Goal: Task Accomplishment & Management: Manage account settings

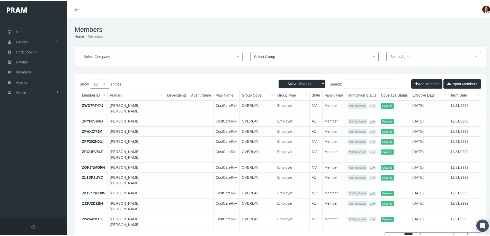
click at [357, 83] on input "Search:" at bounding box center [370, 83] width 52 height 9
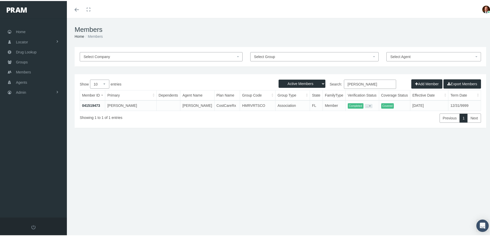
type input "garufi"
click at [95, 102] on td "041519473" at bounding box center [92, 104] width 25 height 10
click at [95, 104] on link "041519473" at bounding box center [91, 105] width 18 height 4
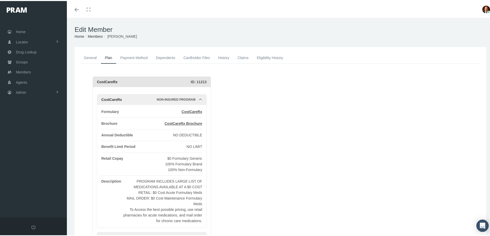
click at [245, 56] on link "Claims" at bounding box center [242, 56] width 19 height 11
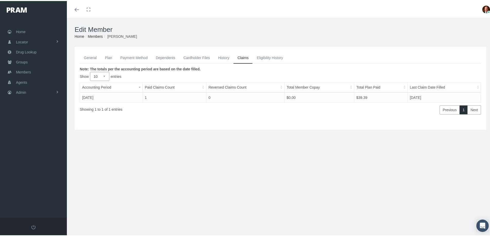
click at [88, 57] on link "General" at bounding box center [90, 56] width 21 height 11
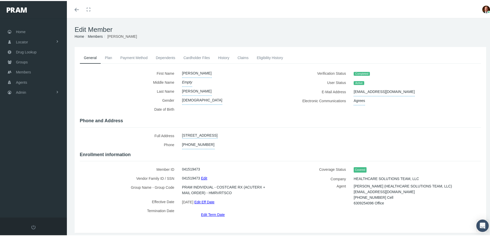
click at [110, 57] on link "Plan" at bounding box center [108, 56] width 15 height 11
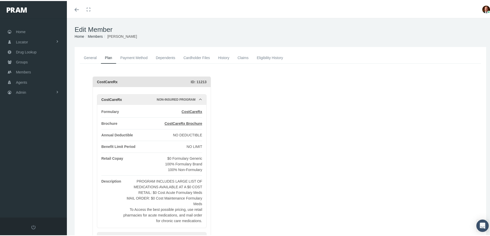
click at [240, 58] on link "Claims" at bounding box center [242, 56] width 19 height 11
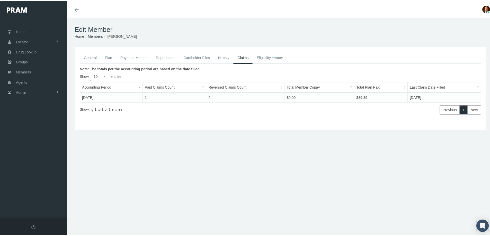
click at [91, 56] on link "General" at bounding box center [90, 56] width 21 height 11
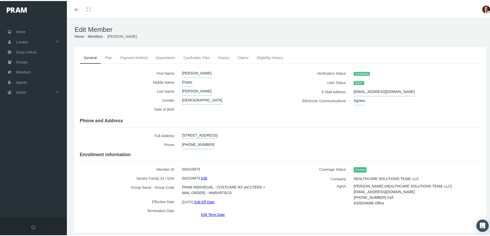
click at [129, 58] on link "Payment Method" at bounding box center [133, 56] width 35 height 11
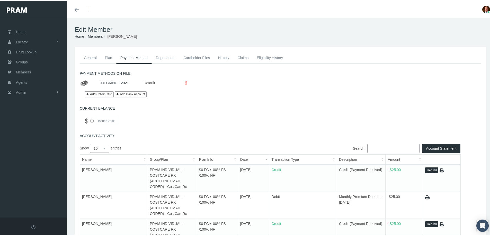
click at [87, 55] on link "General" at bounding box center [90, 56] width 21 height 11
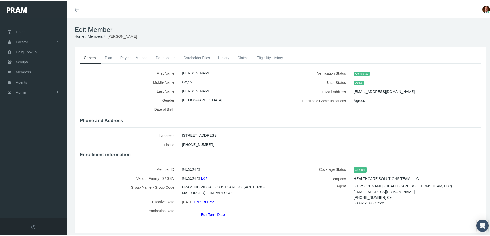
click at [209, 210] on link "Edit Term Date" at bounding box center [213, 213] width 24 height 7
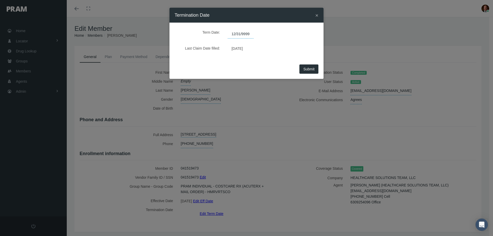
click at [249, 33] on span "12/31/9999" at bounding box center [241, 34] width 26 height 9
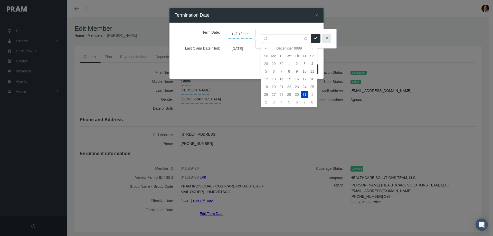
type input "1"
type input "8"
click at [298, 64] on td "31" at bounding box center [297, 64] width 8 height 8
type input "07/31/2025"
click at [314, 40] on icon "submit" at bounding box center [315, 38] width 3 height 5
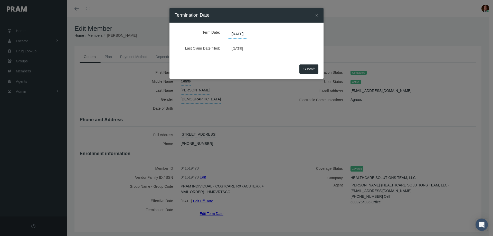
click at [247, 33] on span "07/31/2025" at bounding box center [238, 34] width 20 height 9
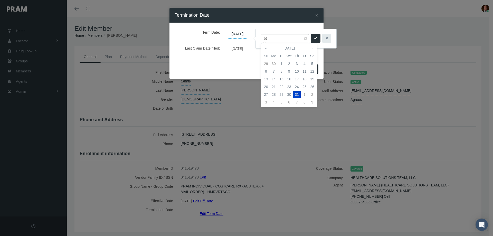
type input "0"
click at [268, 103] on td "31" at bounding box center [266, 102] width 8 height 8
type input "08/31/2025"
click at [313, 37] on button "submit" at bounding box center [316, 38] width 10 height 8
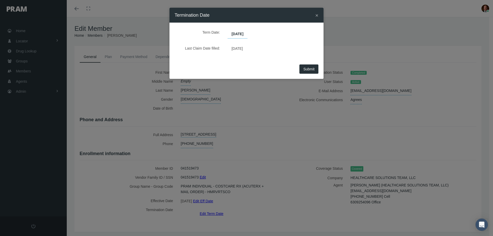
click at [313, 68] on span "Submit" at bounding box center [309, 69] width 11 height 4
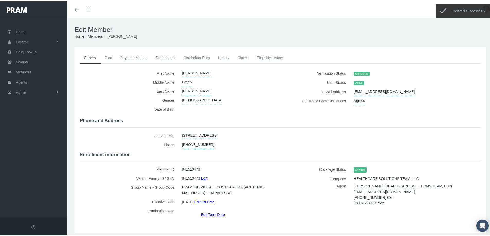
click at [227, 57] on link "History" at bounding box center [224, 56] width 20 height 11
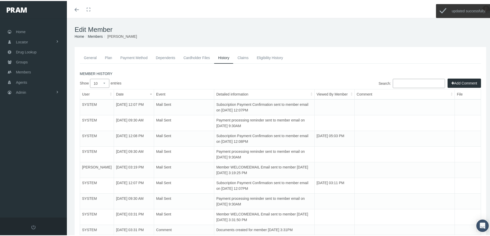
click at [455, 81] on button "Add Comment" at bounding box center [463, 82] width 33 height 9
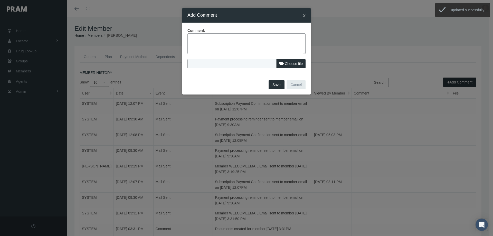
click at [230, 42] on textarea at bounding box center [247, 43] width 118 height 21
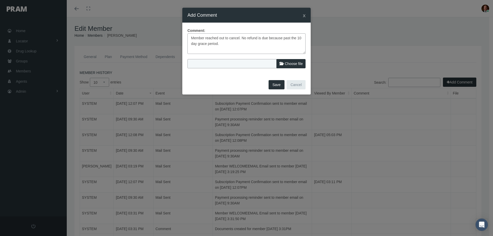
type textarea "Member reached out to cancel. No refund is due because past the 10 day grace pe…"
click at [288, 63] on span "Choose file" at bounding box center [294, 64] width 18 height 4
click at [256, 63] on input "Choose file" at bounding box center [222, 62] width 68 height 7
type input "C:\fakepath\Vicki Garufi - Request to term 8-12-25.jpg"
type input "Vicki Garufi - Request to term 8-12-25.jpg"
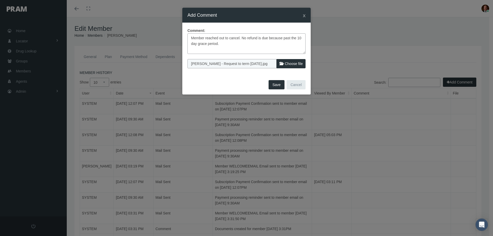
click at [278, 86] on button "Save" at bounding box center [277, 84] width 16 height 9
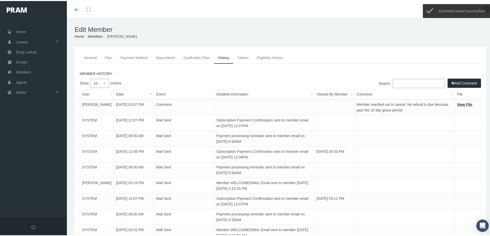
click at [91, 57] on link "General" at bounding box center [90, 56] width 21 height 11
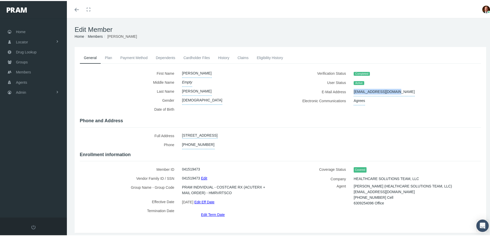
drag, startPoint x: 350, startPoint y: 89, endPoint x: 388, endPoint y: 93, distance: 37.7
click at [388, 93] on div "vickigarufi2@gmail.com" at bounding box center [407, 90] width 115 height 9
copy span "vickigarufi2@gmail.com"
drag, startPoint x: 349, startPoint y: 195, endPoint x: 409, endPoint y: 194, distance: 60.1
click at [409, 194] on div "TIFFANY DEFIGUEIREDO (HEALTHCARE SOLUTIONS TEAM, LLC) tdefigueiredo@mymedahealt…" at bounding box center [407, 193] width 115 height 23
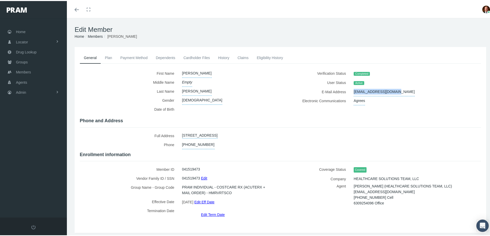
copy span "tdefigueiredo@mymedahealth.com"
click at [20, 32] on span "Home" at bounding box center [21, 31] width 10 height 10
